Goal: Transaction & Acquisition: Purchase product/service

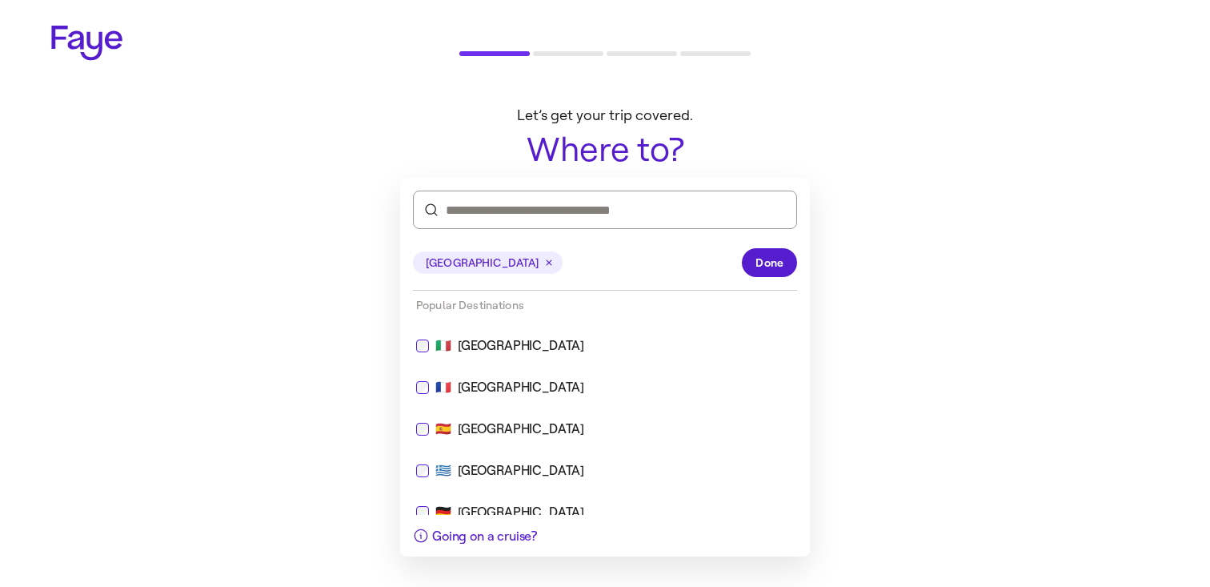
click at [770, 243] on div "[GEOGRAPHIC_DATA] Done" at bounding box center [605, 262] width 384 height 55
click at [770, 251] on button "Done" at bounding box center [769, 262] width 55 height 29
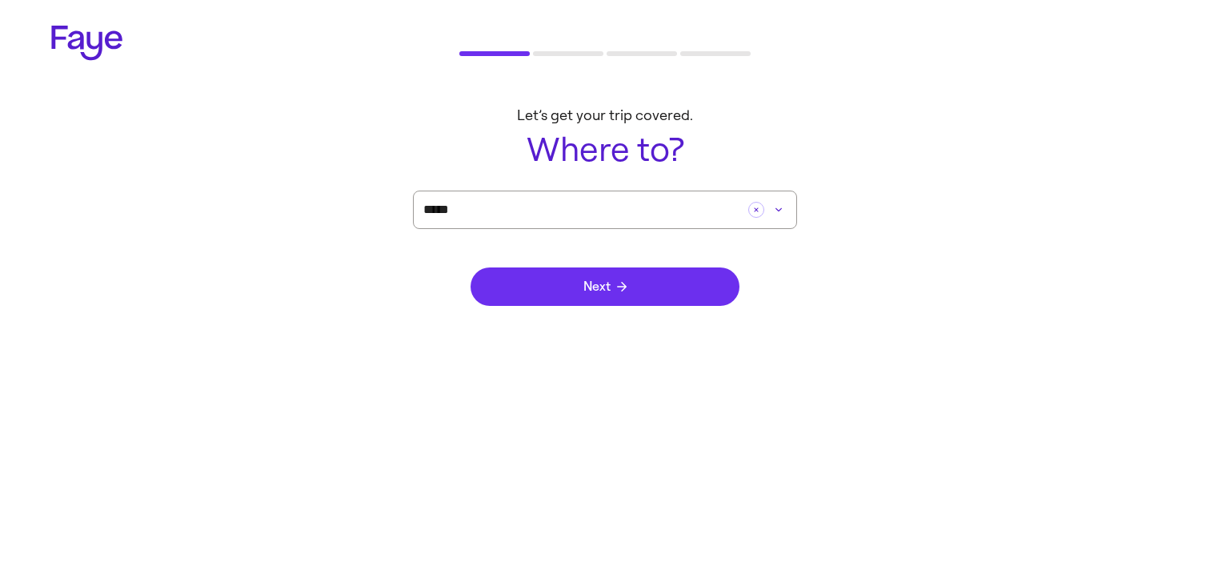
click at [660, 295] on button "Next" at bounding box center [605, 286] width 269 height 38
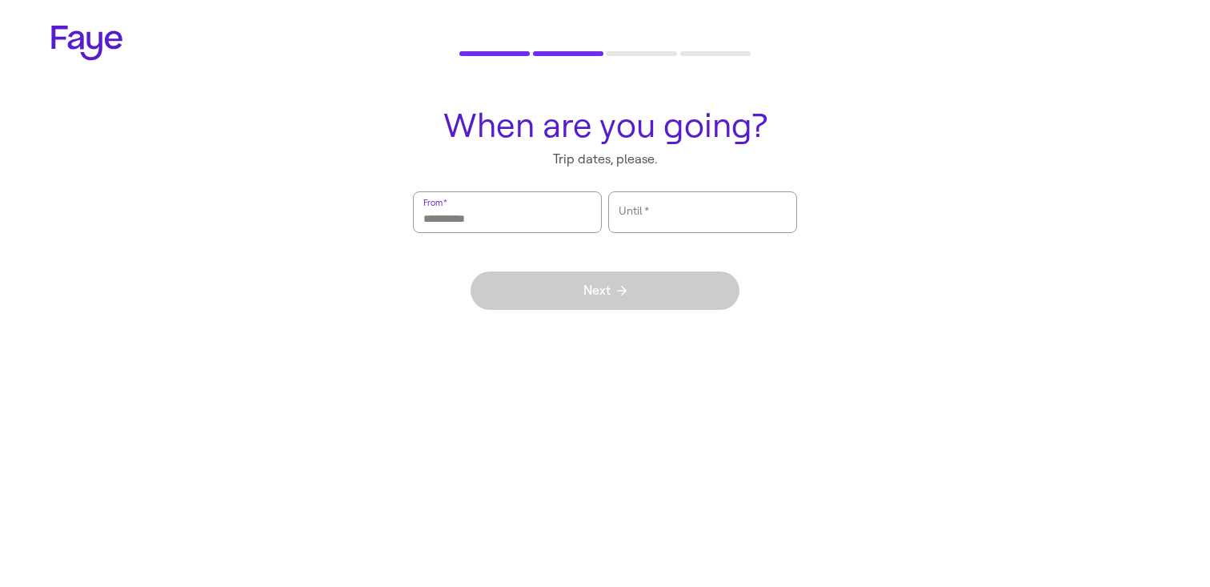
click at [478, 221] on input "From   *" at bounding box center [507, 212] width 168 height 37
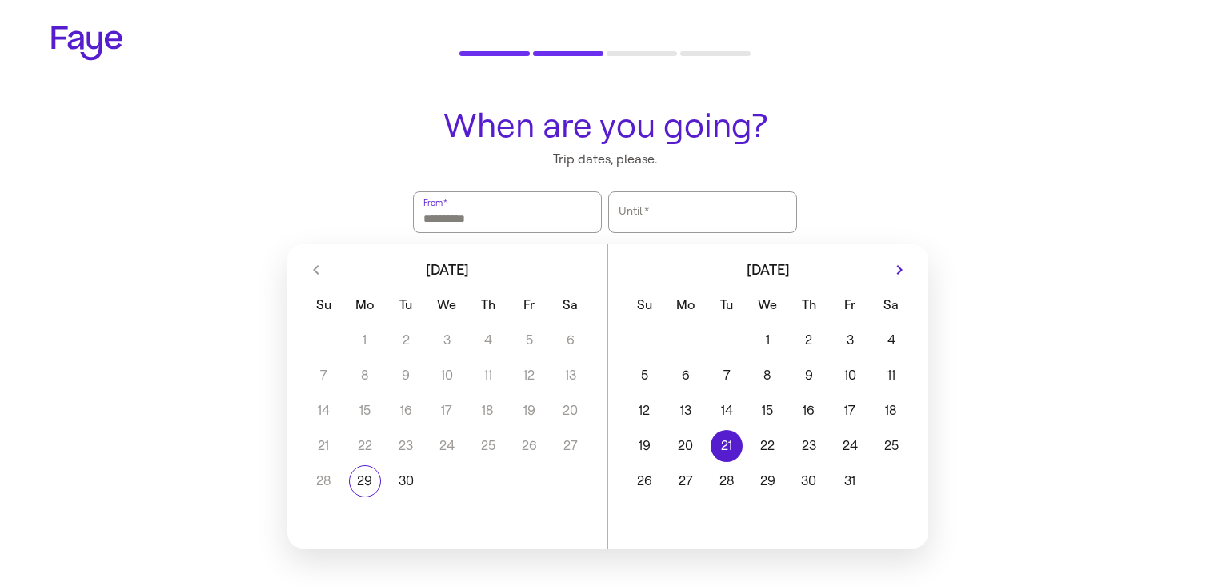
click at [704, 443] on button "20" at bounding box center [685, 446] width 41 height 32
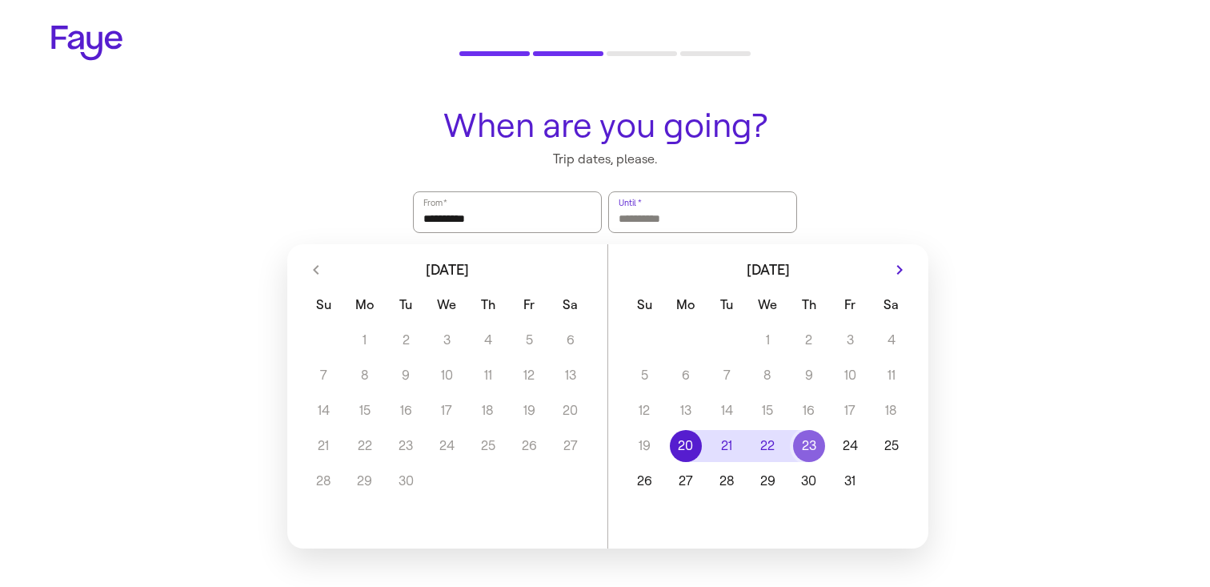
click at [818, 430] on button "23" at bounding box center [808, 446] width 41 height 32
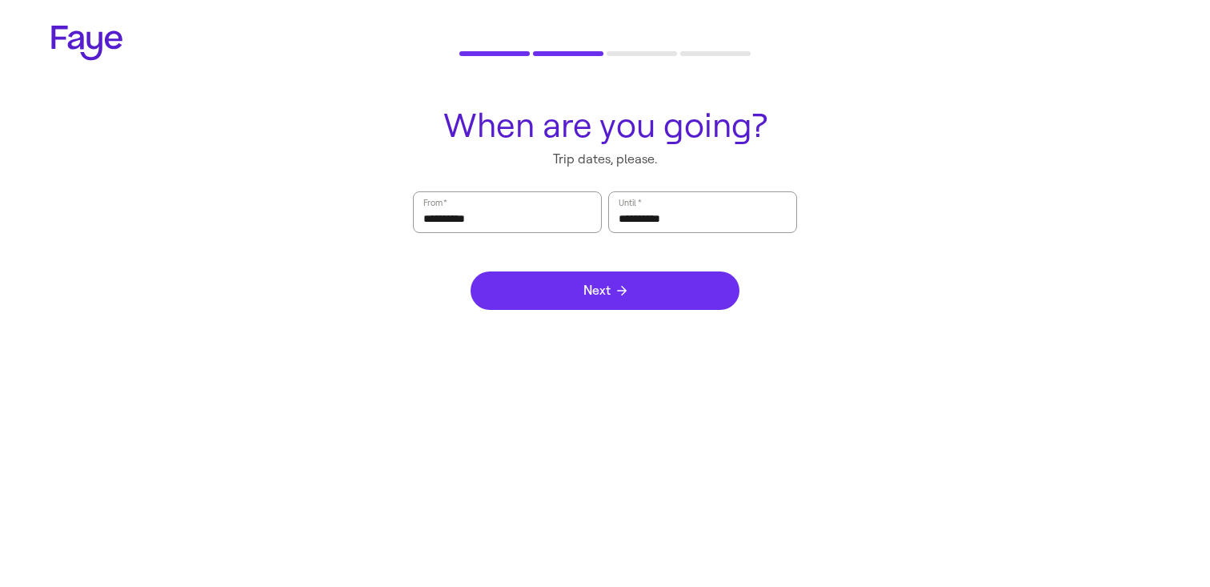
click at [660, 291] on button "Next" at bounding box center [605, 290] width 269 height 38
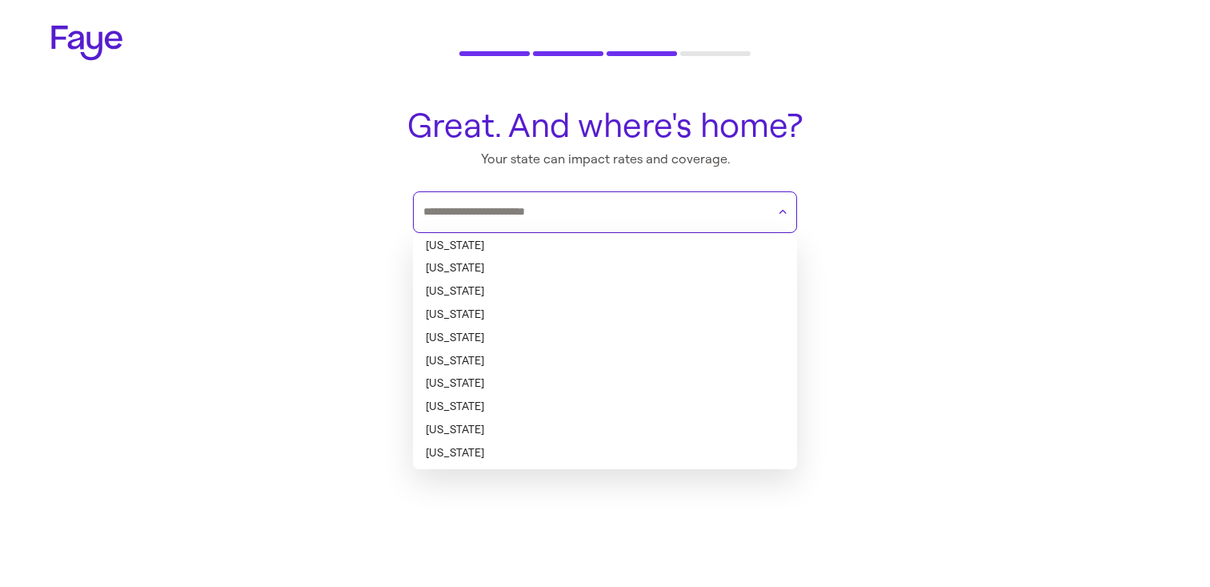
click at [622, 211] on input "text" at bounding box center [594, 212] width 343 height 24
click at [599, 254] on li "[US_STATE]" at bounding box center [605, 246] width 384 height 23
type input "*******"
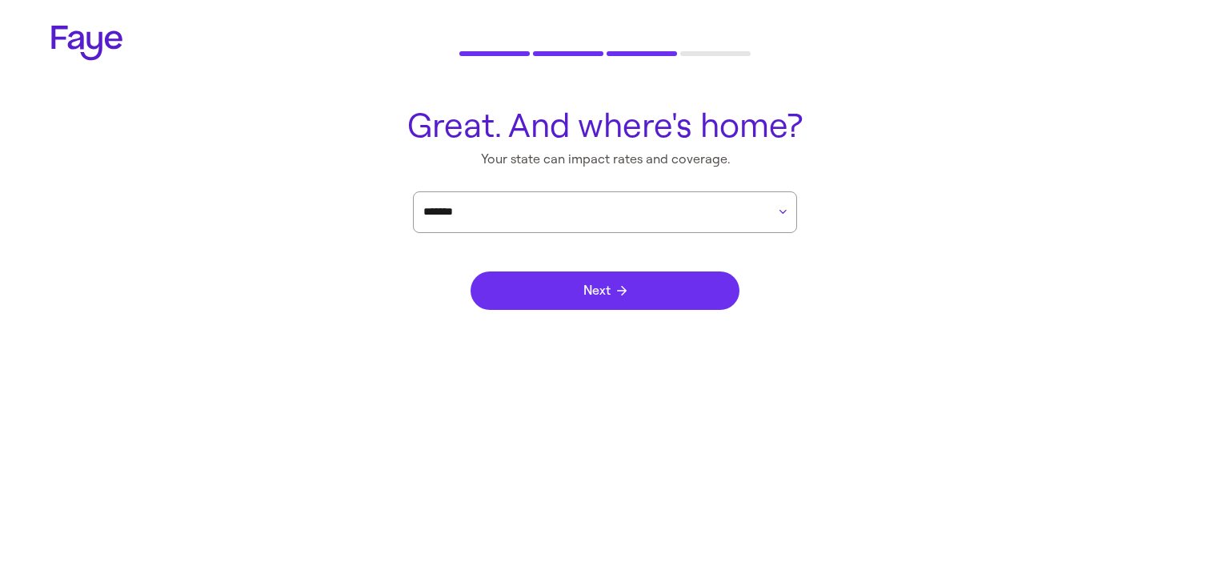
click at [617, 294] on icon "submit" at bounding box center [622, 291] width 10 height 10
